Goal: Task Accomplishment & Management: Use online tool/utility

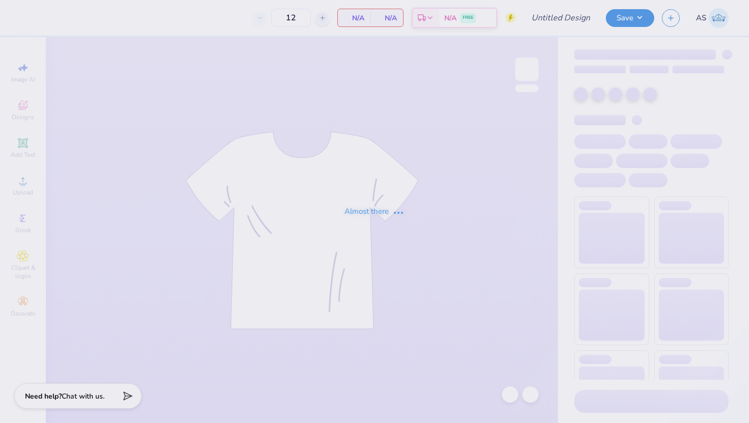
type input "24"
type input "SNU Day At [GEOGRAPHIC_DATA]"
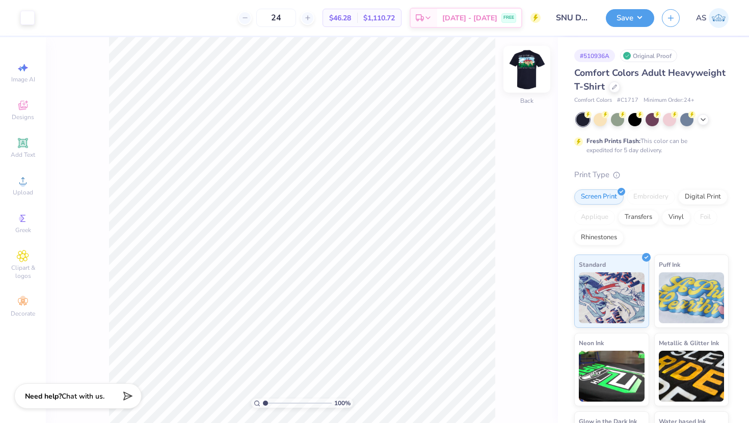
click at [527, 68] on img at bounding box center [527, 69] width 41 height 41
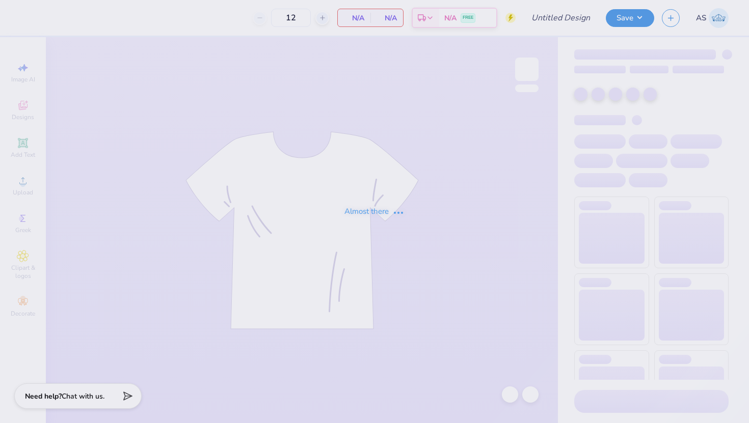
type input "24"
type input "SNU Day At The Hill"
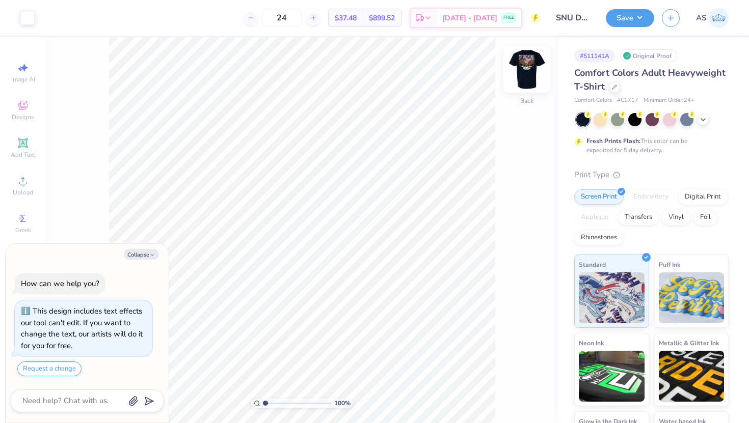
click at [521, 66] on img at bounding box center [527, 69] width 41 height 41
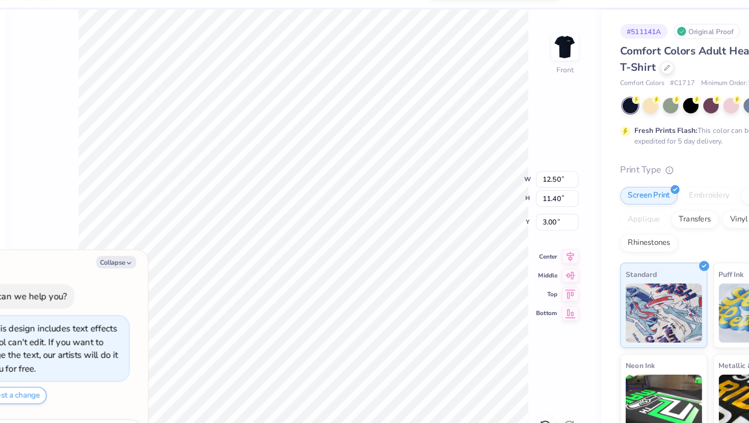
type textarea "x"
type input "3.10"
type input "1.81"
type input "12.59"
type textarea "x"
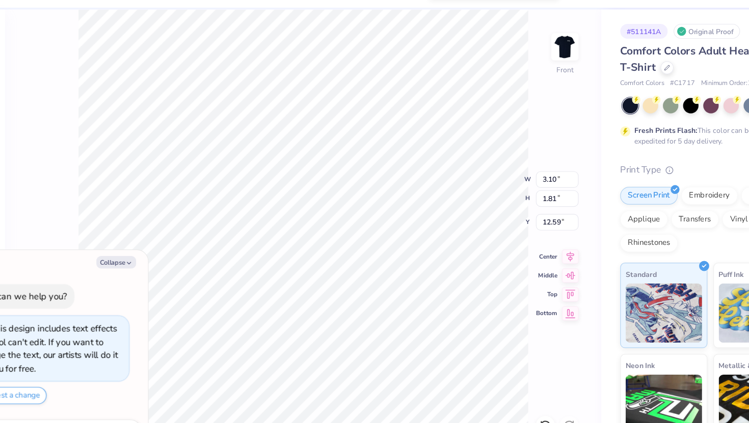
type input "0.62"
type input "0.86"
type input "13.55"
type textarea "x"
type input "15.41"
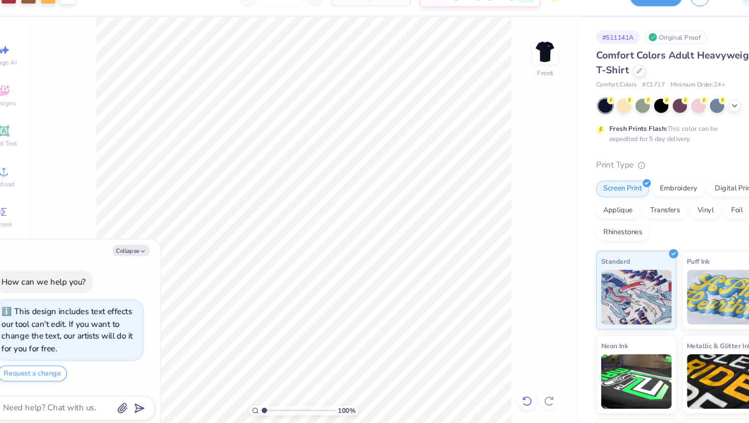
click at [507, 392] on icon at bounding box center [508, 392] width 2 height 2
type textarea "x"
